Goal: Information Seeking & Learning: Learn about a topic

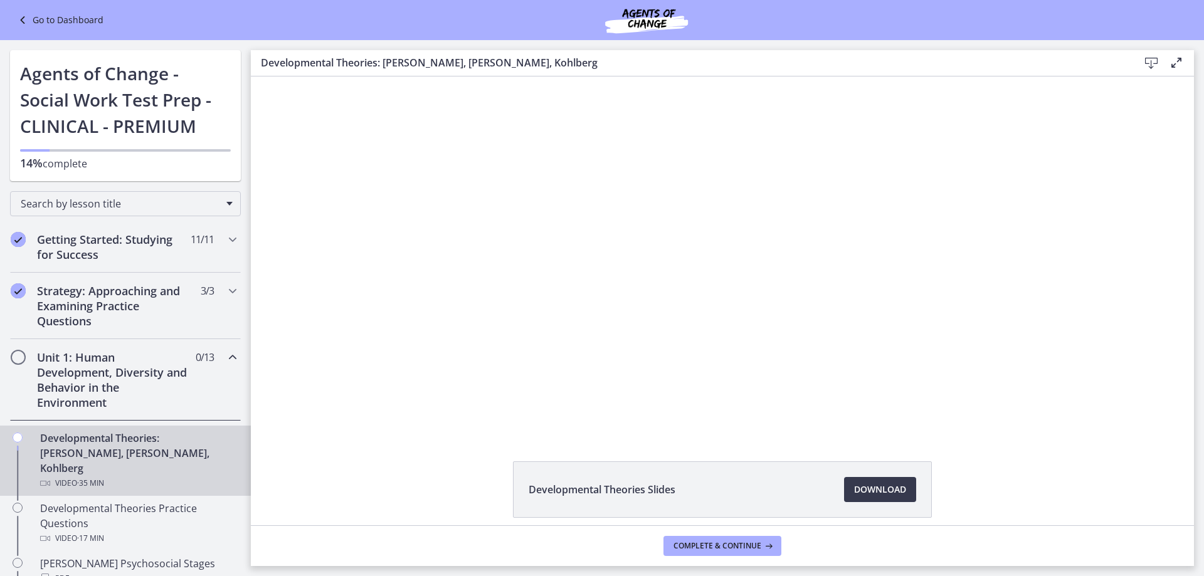
click at [1157, 495] on div "Developmental Theories Slides Download Opens in a new window" at bounding box center [722, 519] width 943 height 117
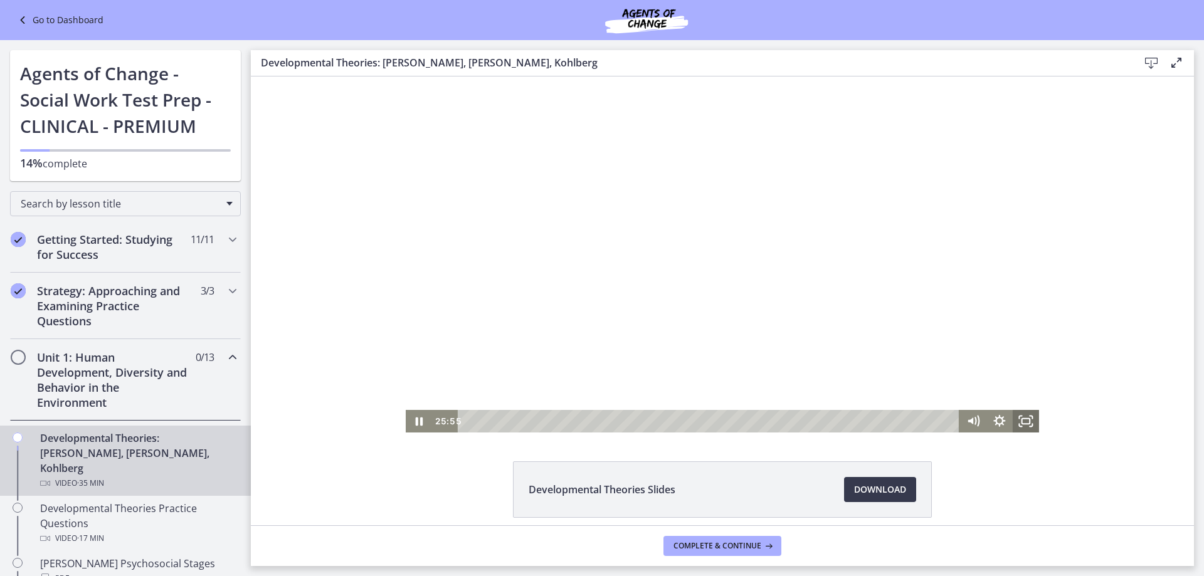
click at [1026, 421] on icon "Fullscreen" at bounding box center [1026, 421] width 26 height 23
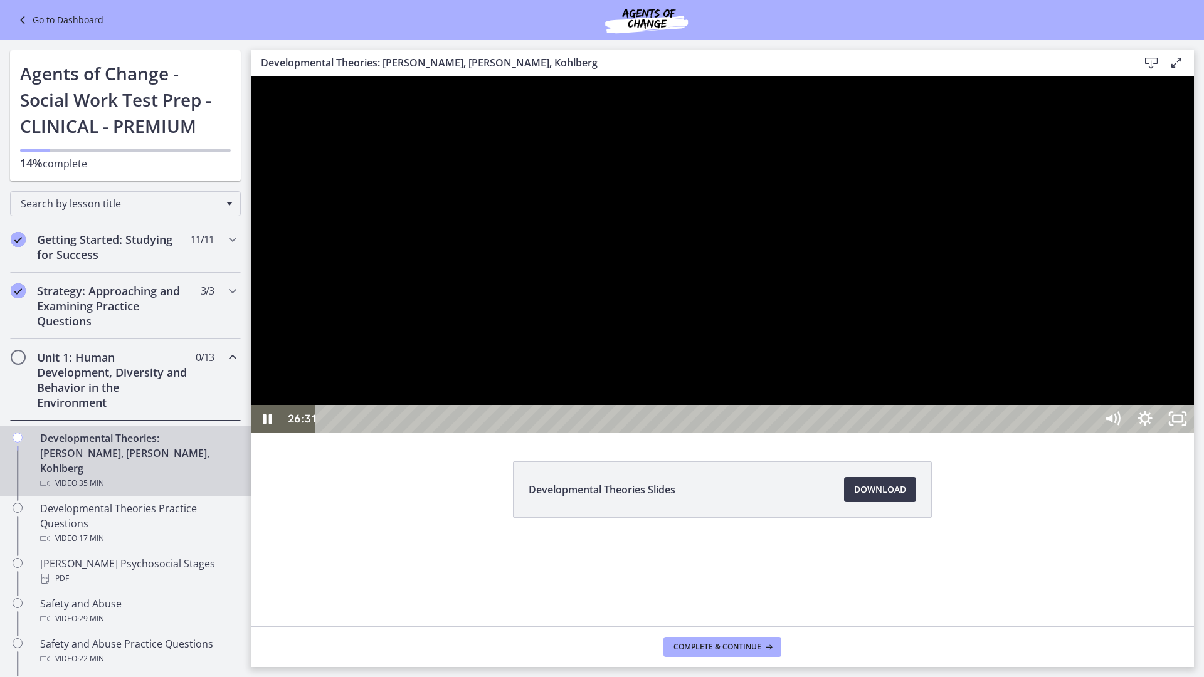
click at [368, 384] on div at bounding box center [722, 254] width 943 height 356
click at [485, 324] on div at bounding box center [722, 254] width 943 height 356
click at [645, 326] on div at bounding box center [722, 254] width 943 height 356
click at [711, 332] on div at bounding box center [722, 254] width 943 height 356
drag, startPoint x: 744, startPoint y: 332, endPoint x: 743, endPoint y: 324, distance: 7.5
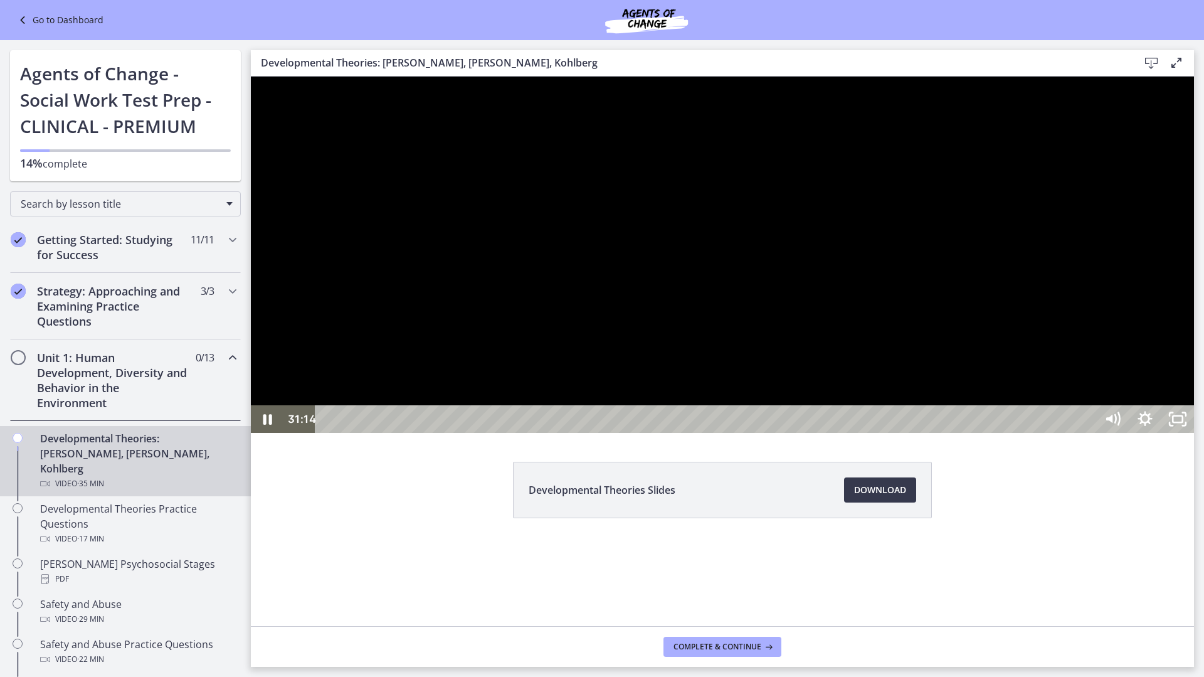
click at [744, 330] on div at bounding box center [722, 254] width 943 height 356
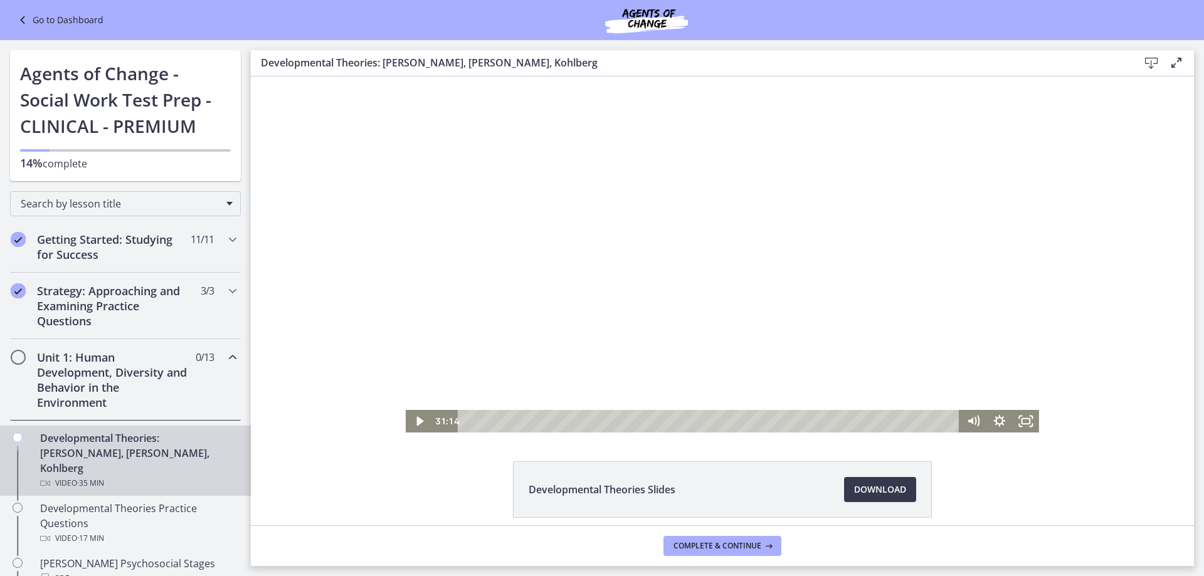
click at [956, 362] on div at bounding box center [722, 254] width 633 height 356
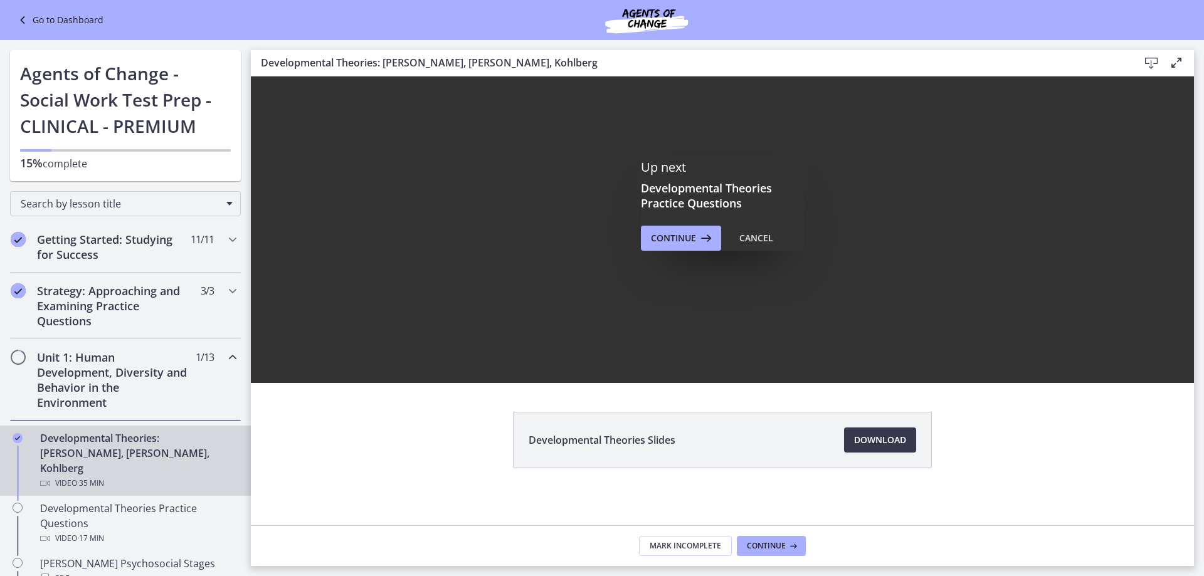
scroll to position [53, 0]
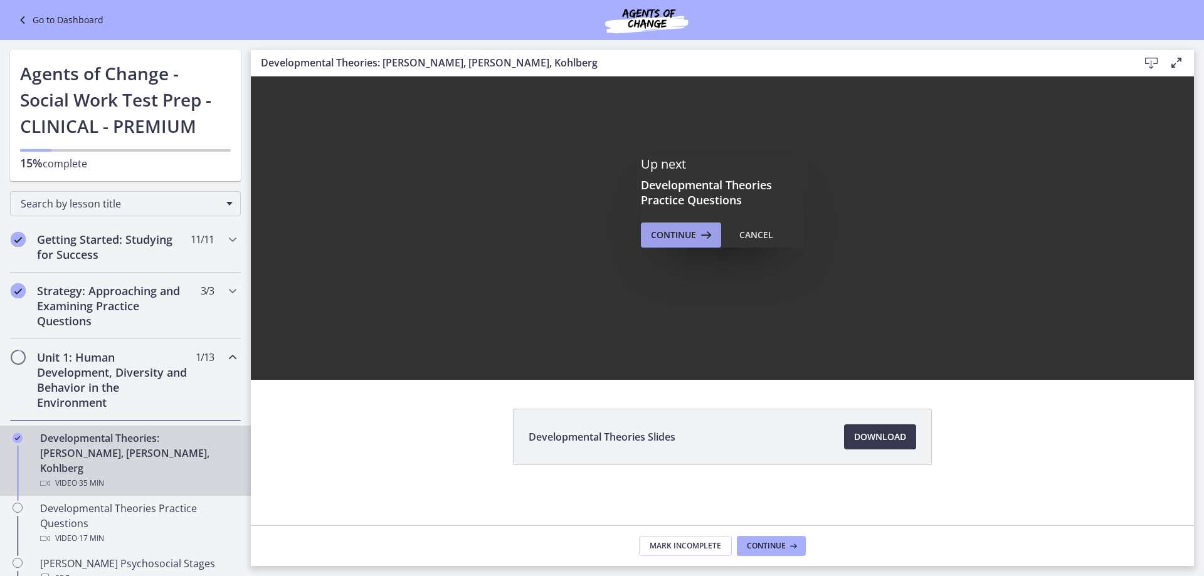
click at [678, 231] on span "Continue" at bounding box center [673, 235] width 45 height 15
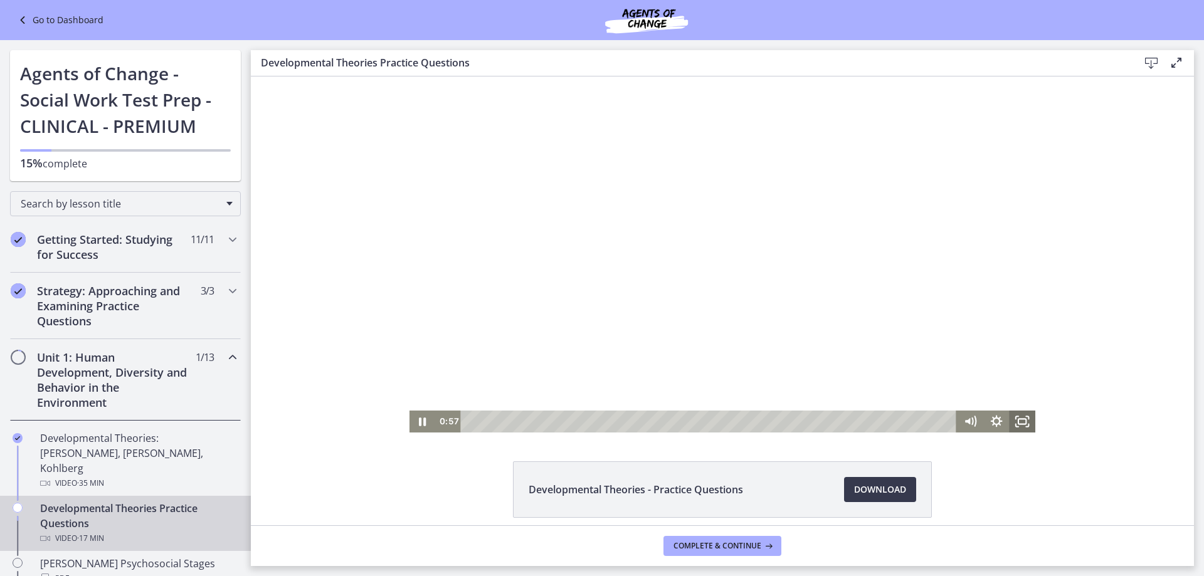
drag, startPoint x: 1015, startPoint y: 417, endPoint x: 1267, endPoint y: 569, distance: 293.7
click at [1016, 416] on icon "Fullscreen" at bounding box center [1022, 422] width 26 height 22
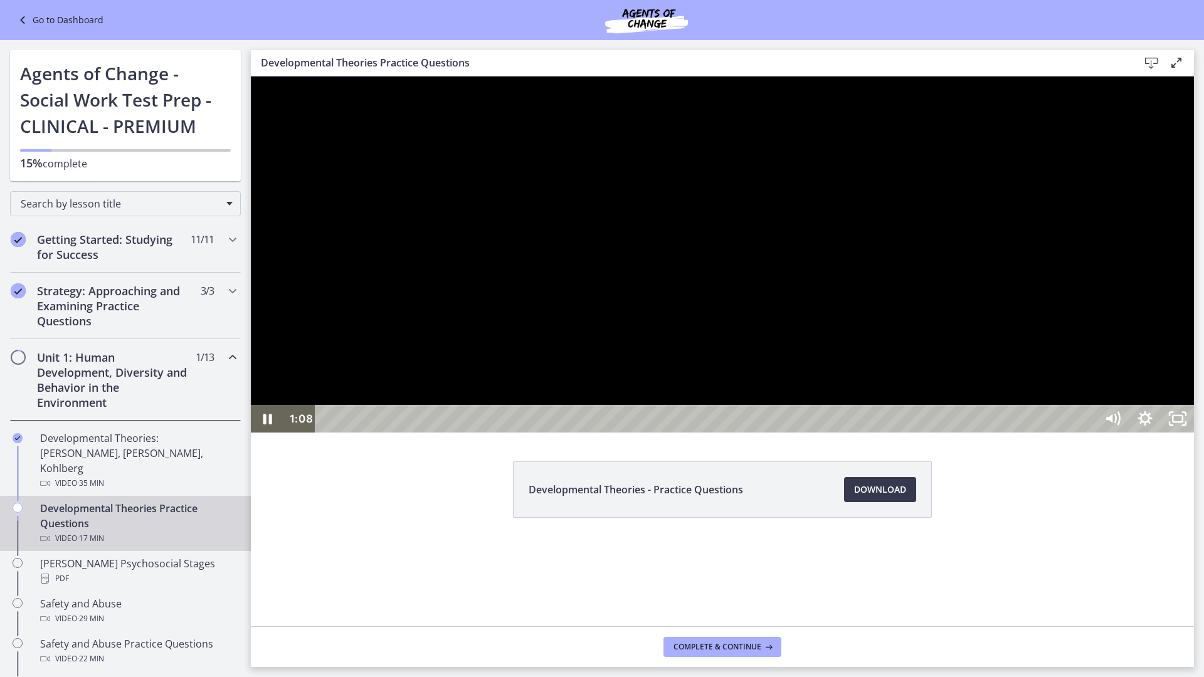
click at [772, 433] on div at bounding box center [722, 254] width 943 height 356
click at [786, 360] on div at bounding box center [722, 254] width 943 height 356
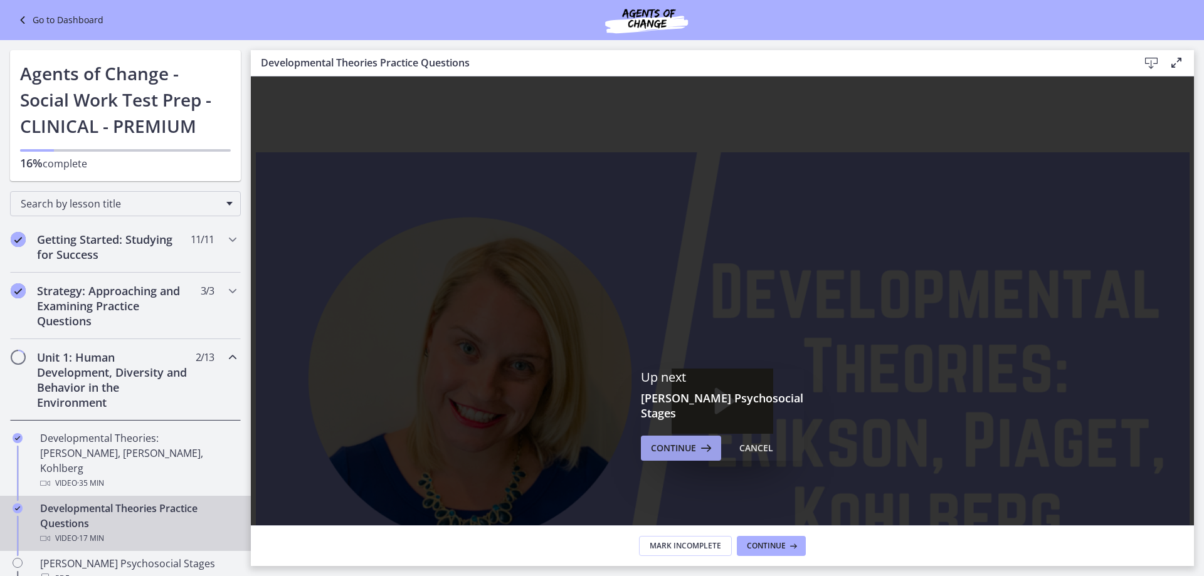
click at [682, 445] on span "Continue" at bounding box center [673, 448] width 45 height 15
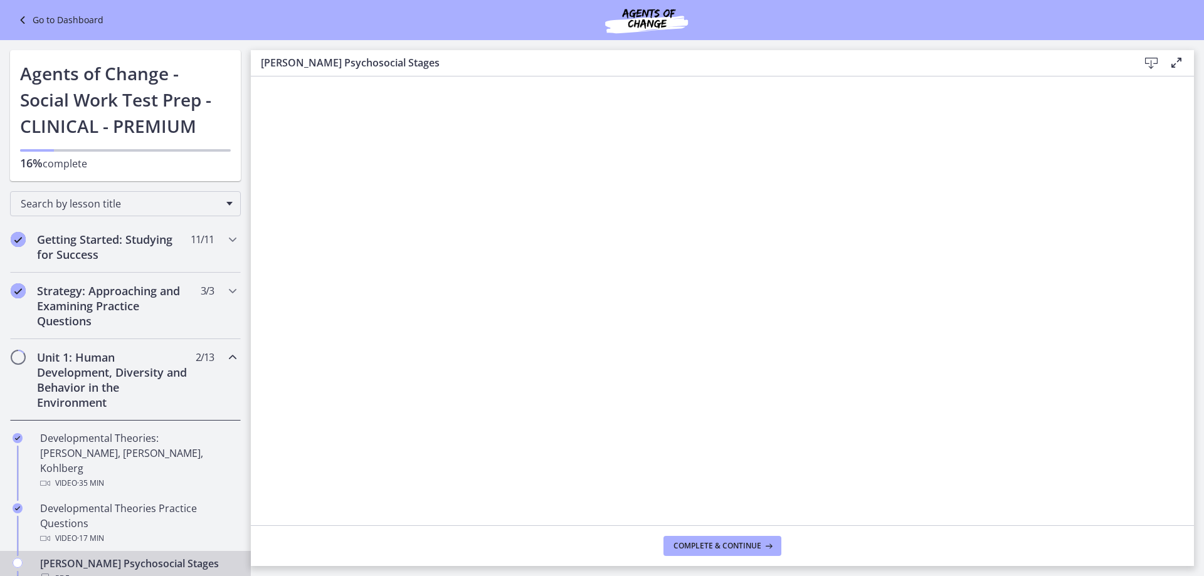
click at [1182, 58] on icon at bounding box center [1176, 62] width 15 height 15
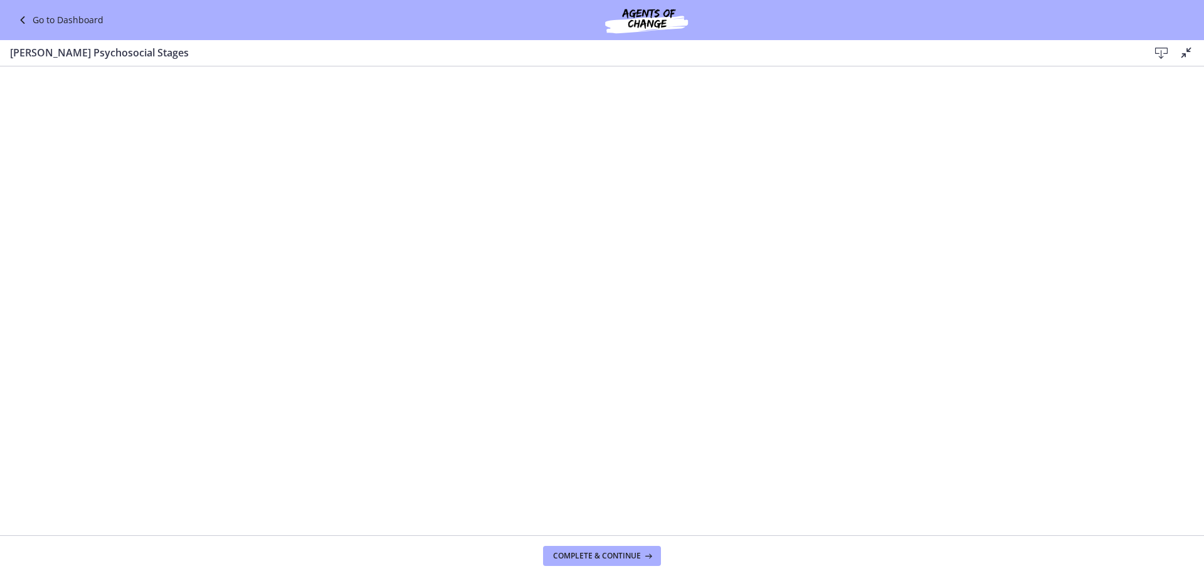
click at [1179, 50] on icon at bounding box center [1186, 52] width 15 height 15
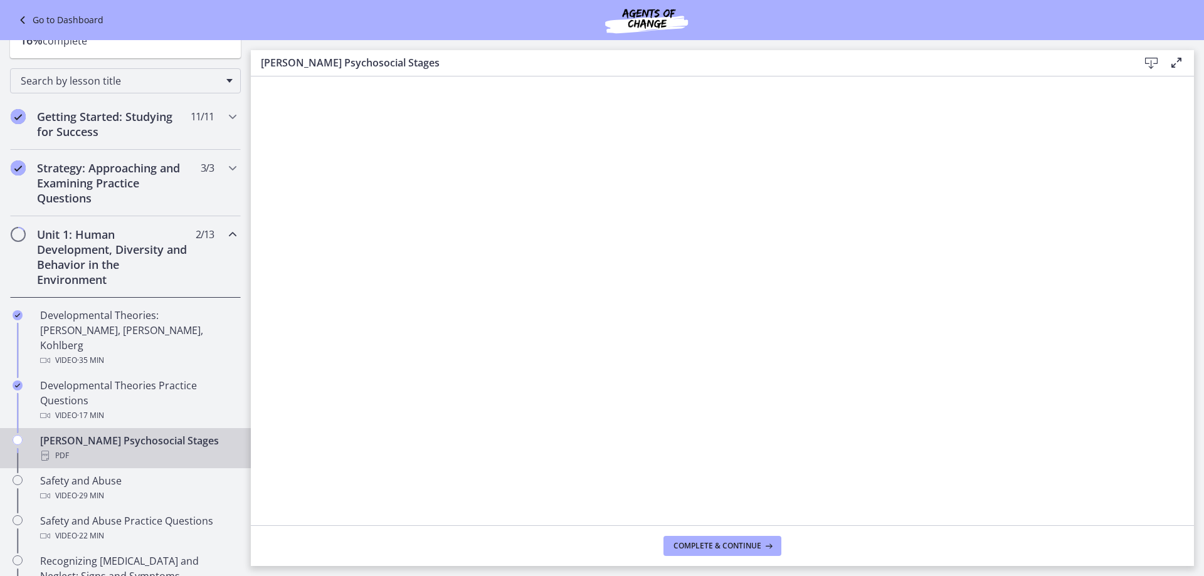
scroll to position [125, 0]
click at [730, 553] on button "Complete & continue" at bounding box center [722, 546] width 118 height 20
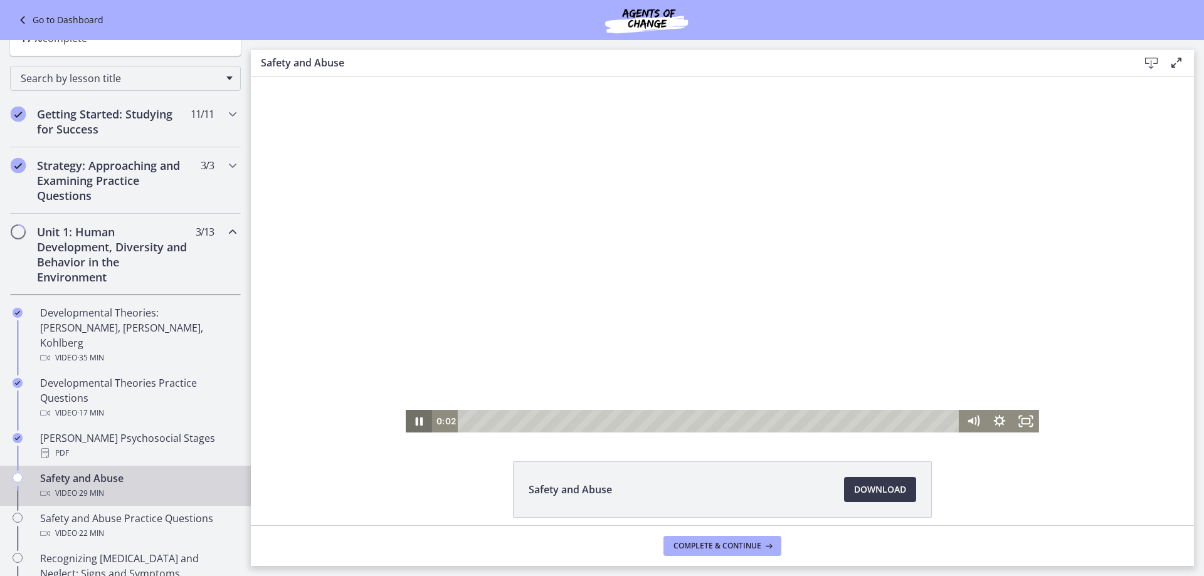
click at [410, 423] on icon "Pause" at bounding box center [419, 421] width 26 height 23
